Goal: Navigation & Orientation: Find specific page/section

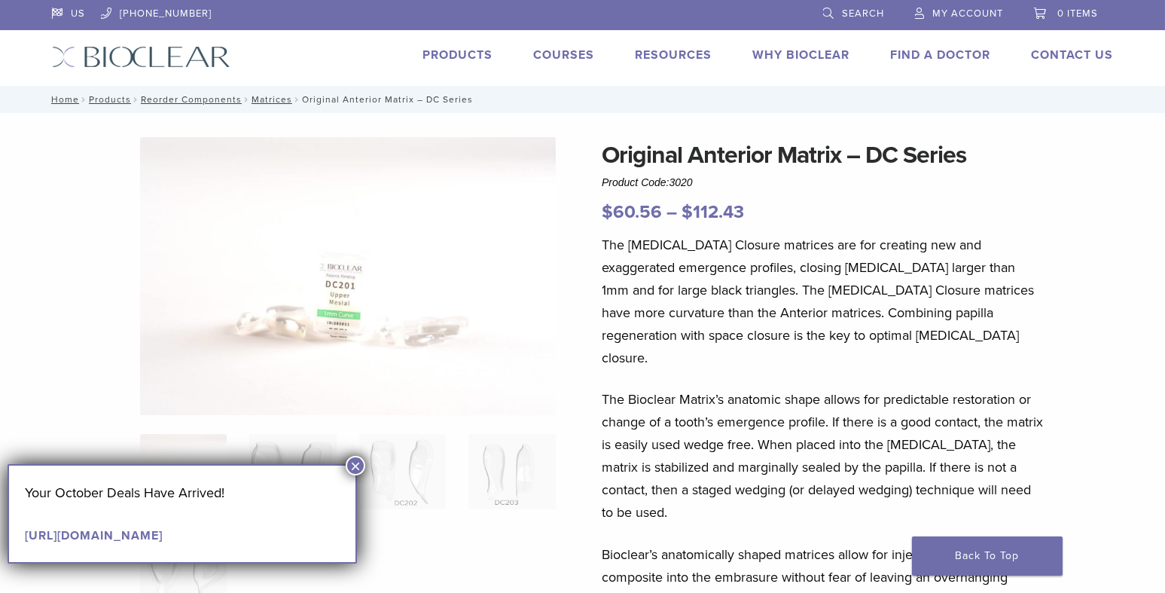
click at [475, 49] on link "Products" at bounding box center [458, 54] width 70 height 15
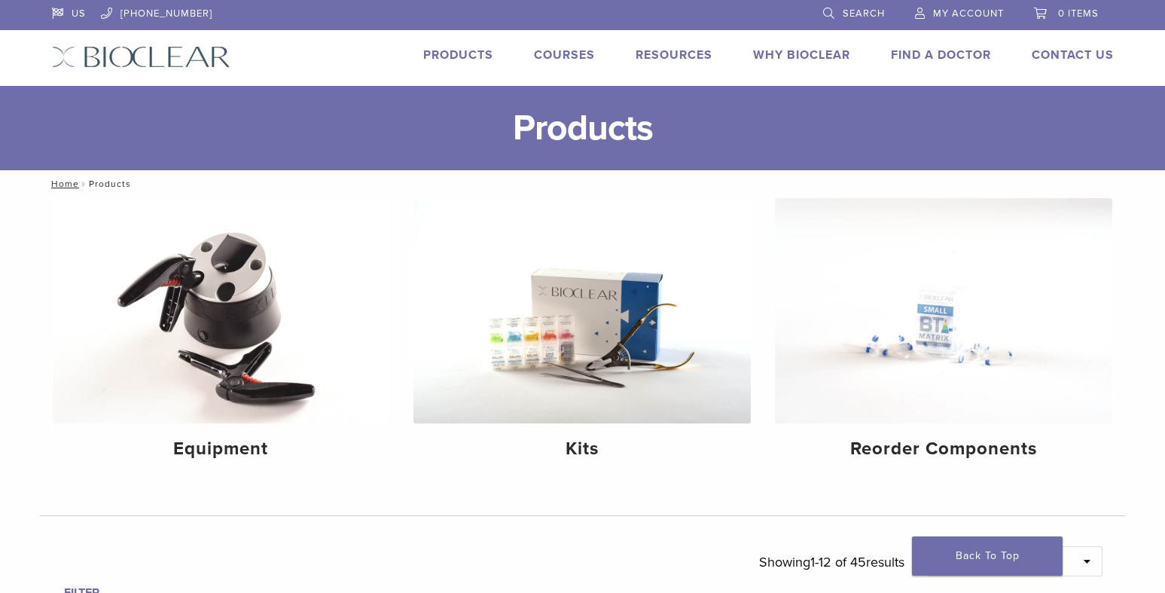
click at [358, 463] on div "Equipment" at bounding box center [222, 447] width 338 height 49
click at [612, 349] on img at bounding box center [583, 310] width 338 height 225
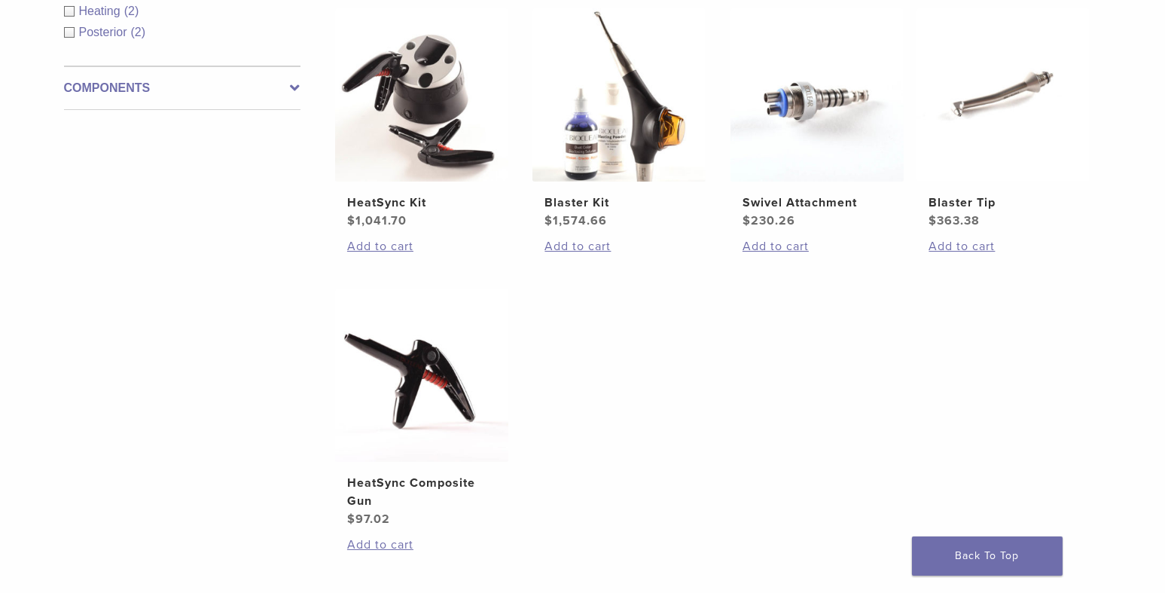
scroll to position [452, 0]
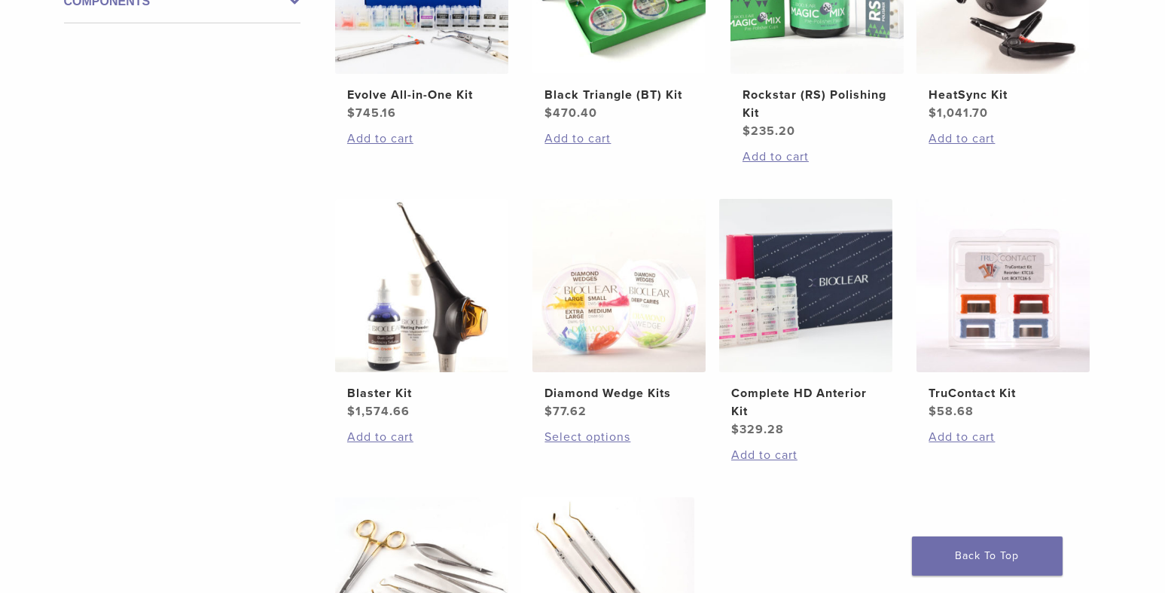
scroll to position [301, 0]
